Goal: Check status: Check status

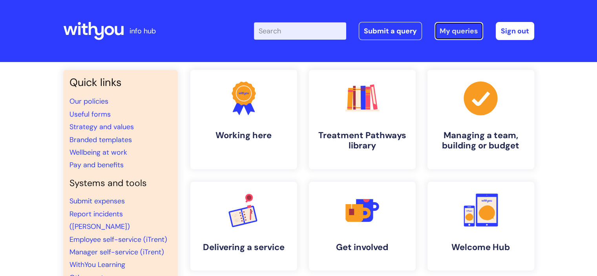
click at [446, 29] on link "My queries" at bounding box center [459, 31] width 49 height 18
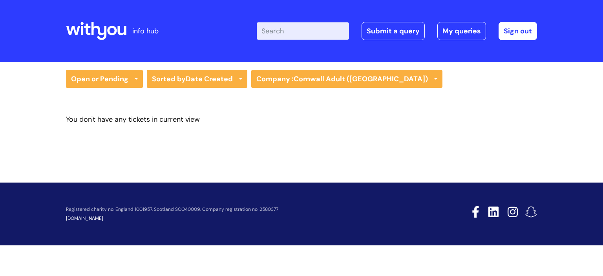
click at [111, 29] on icon at bounding box center [96, 31] width 60 height 19
